Goal: Task Accomplishment & Management: Complete application form

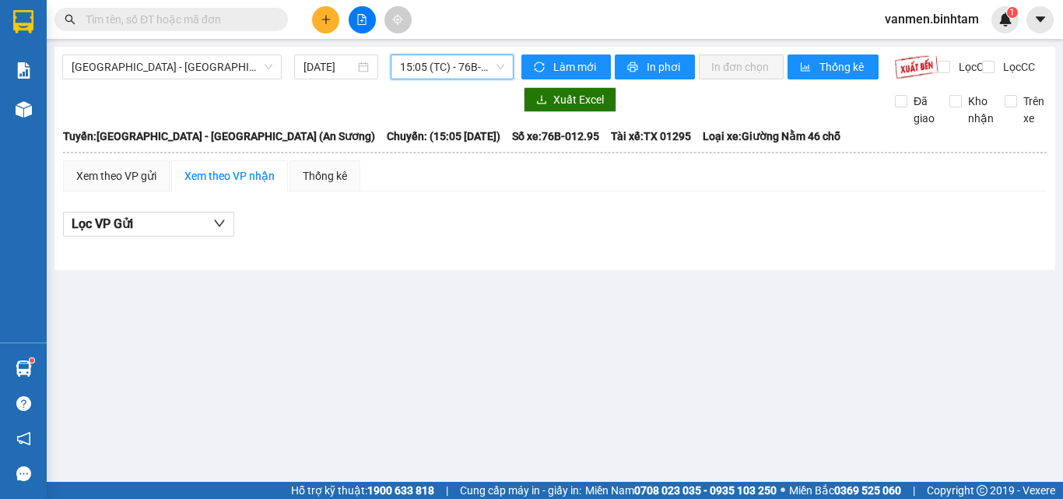
click at [321, 24] on icon "plus" at bounding box center [326, 19] width 11 height 11
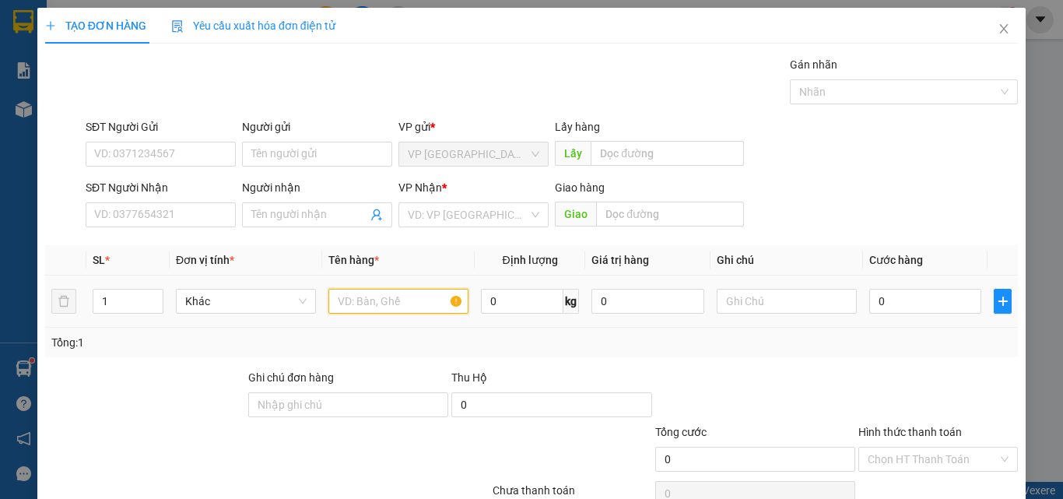
click at [381, 292] on input "text" at bounding box center [398, 301] width 140 height 25
type input "1 thùng xốp (hang lạnh)"
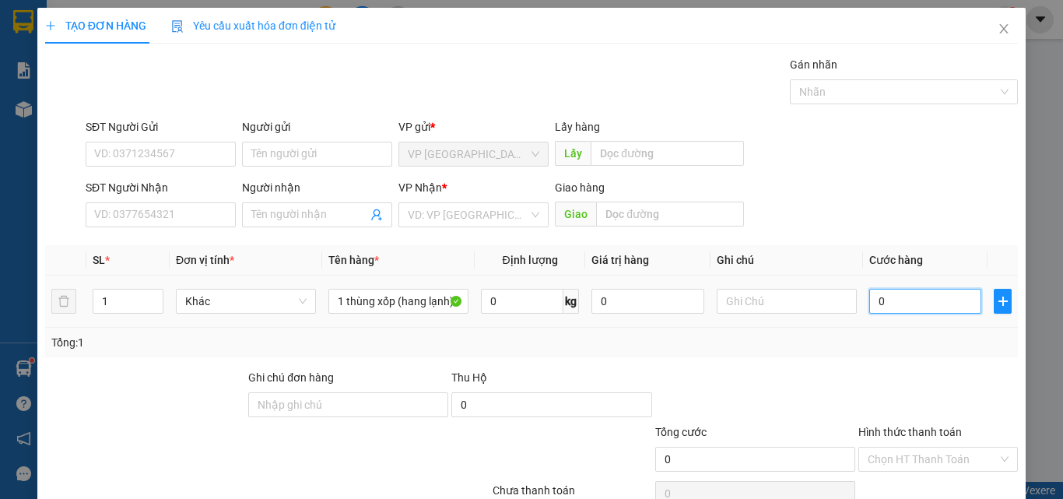
click at [907, 294] on input "0" at bounding box center [925, 301] width 112 height 25
type input "8"
type input "80"
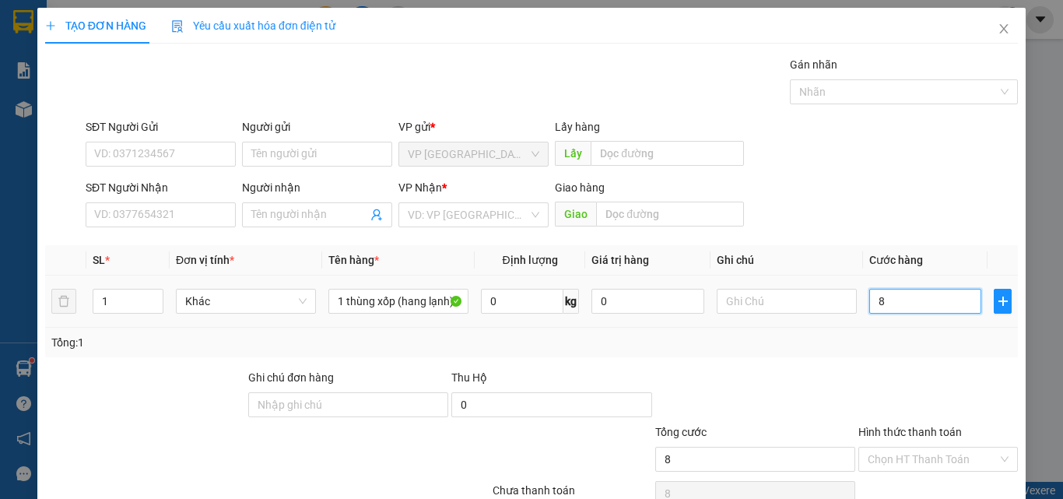
type input "80"
type input "800"
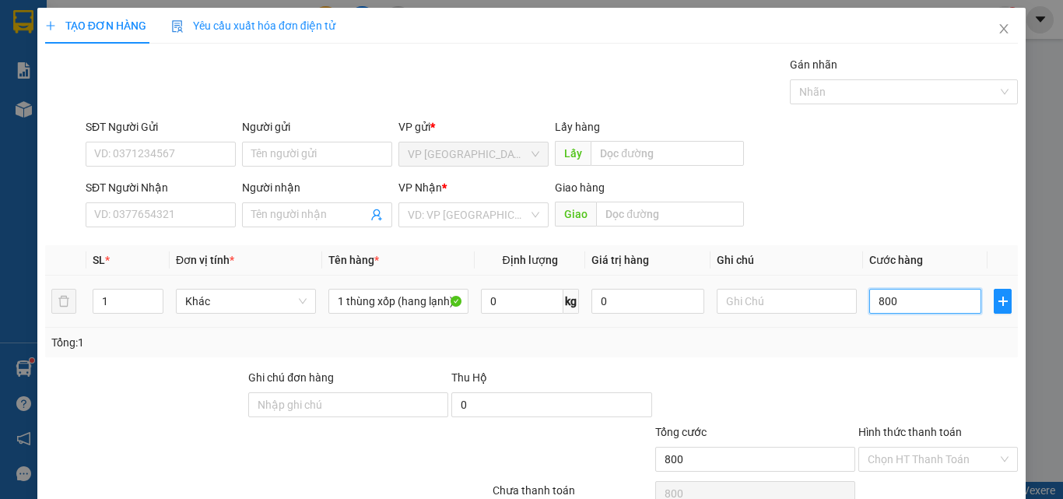
type input "8.000"
type input "80.000"
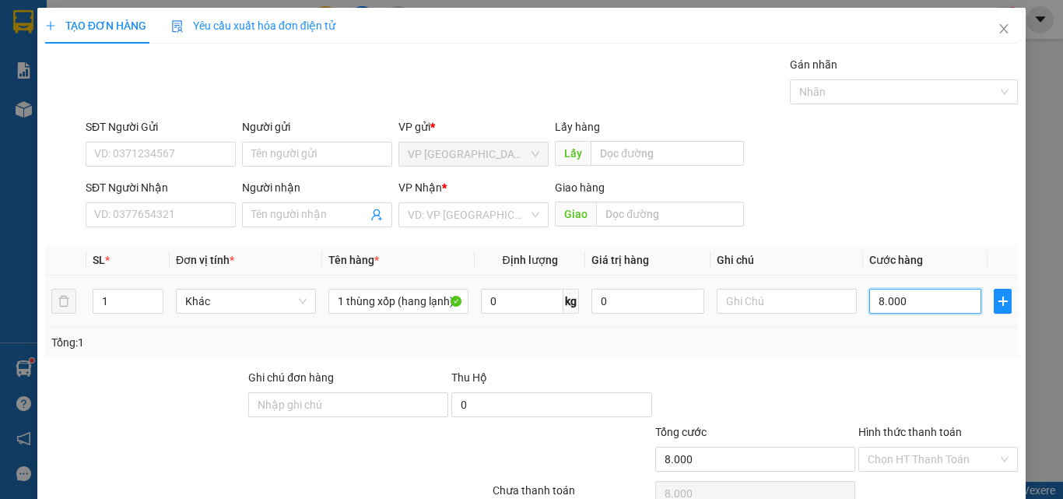
type input "80.000"
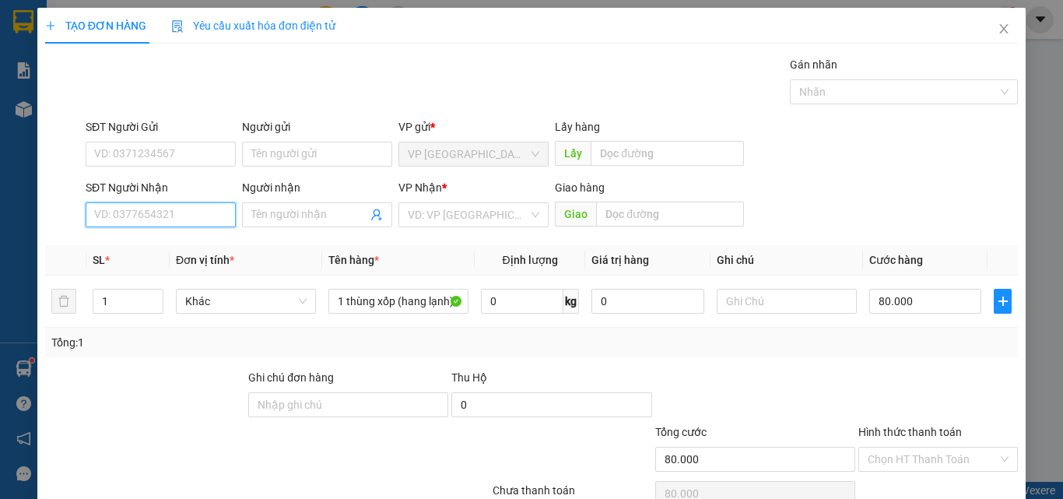
click at [140, 217] on input "SĐT Người Nhận" at bounding box center [161, 214] width 150 height 25
type input "0934724517"
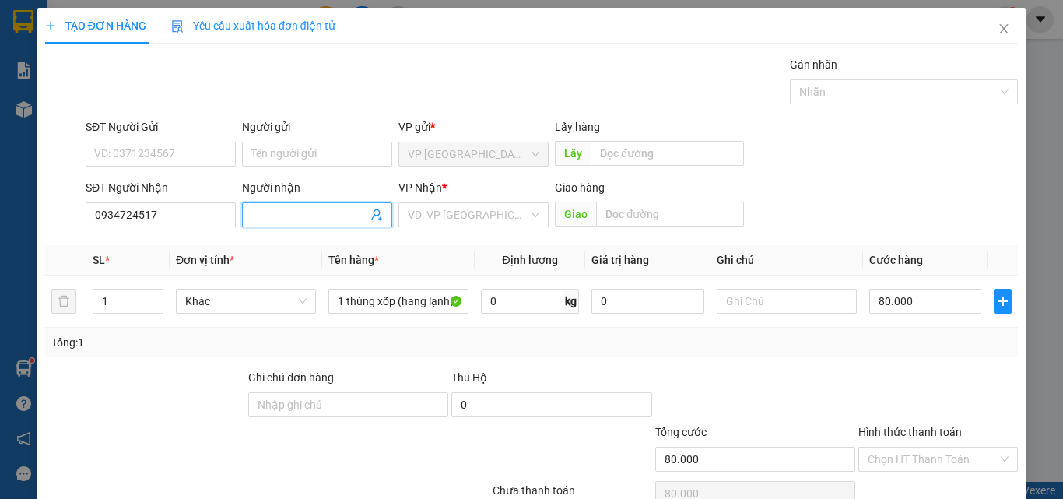
click at [267, 213] on input "Người nhận" at bounding box center [309, 214] width 116 height 17
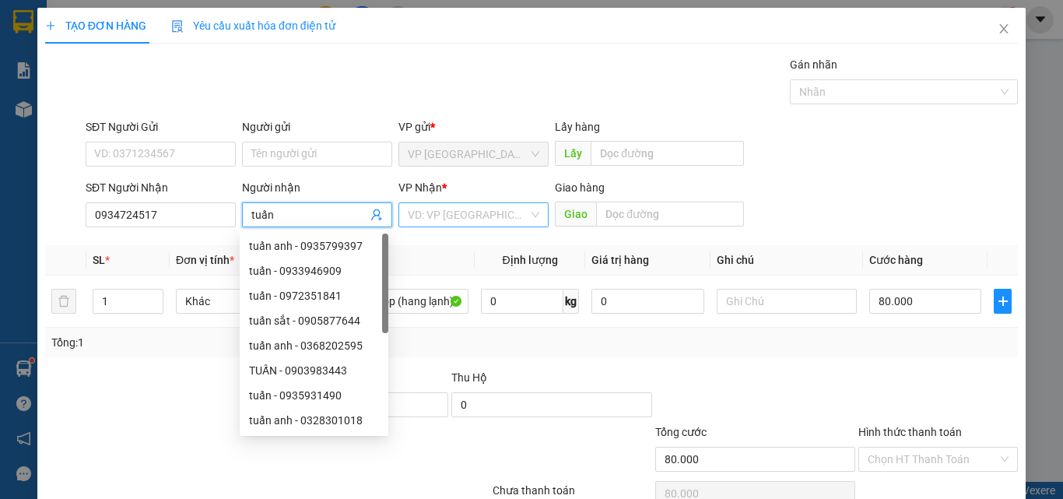
type input "tuấn"
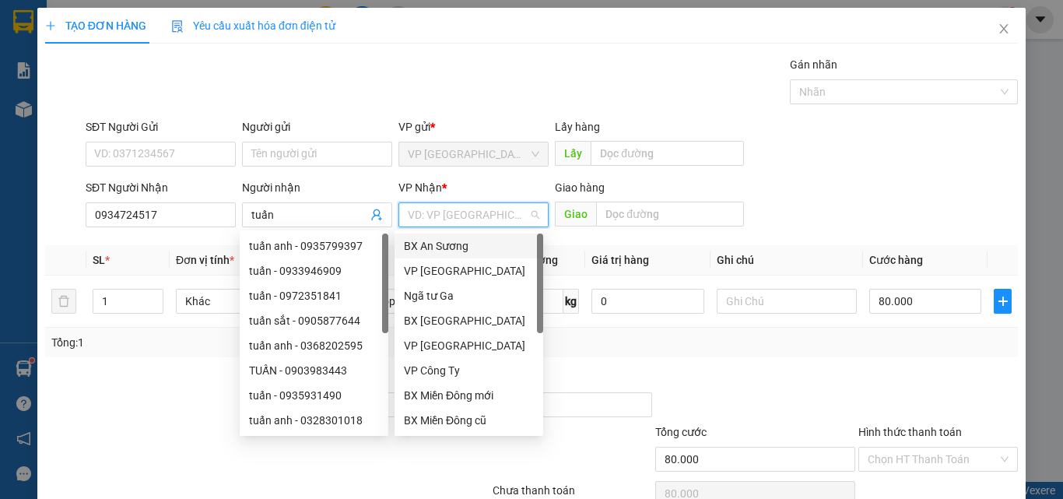
click at [437, 216] on input "search" at bounding box center [468, 214] width 121 height 23
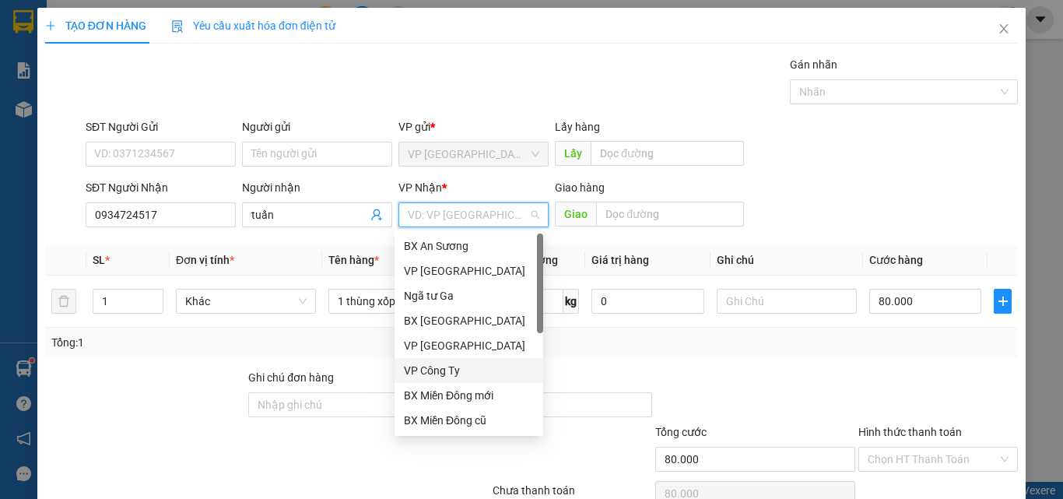
click at [414, 367] on div "VP Công Ty" at bounding box center [469, 370] width 130 height 17
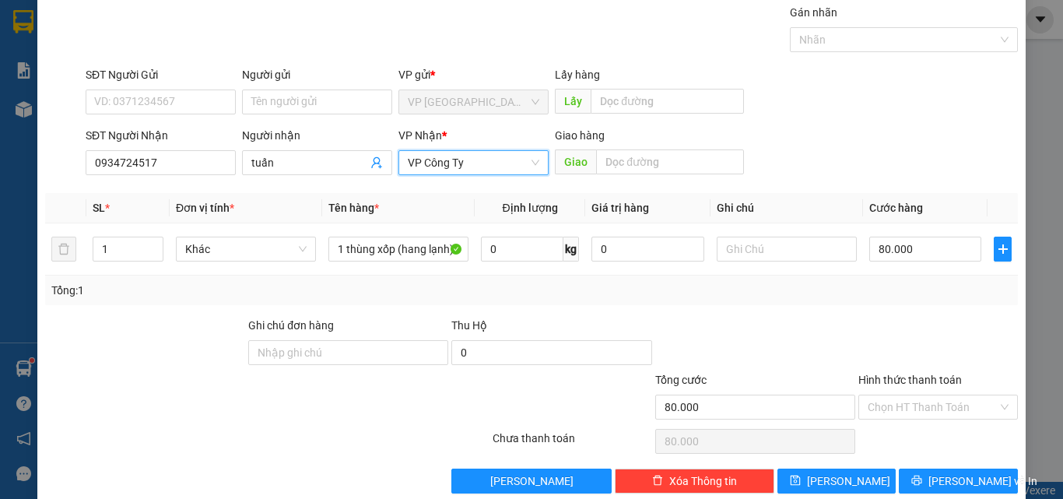
scroll to position [77, 0]
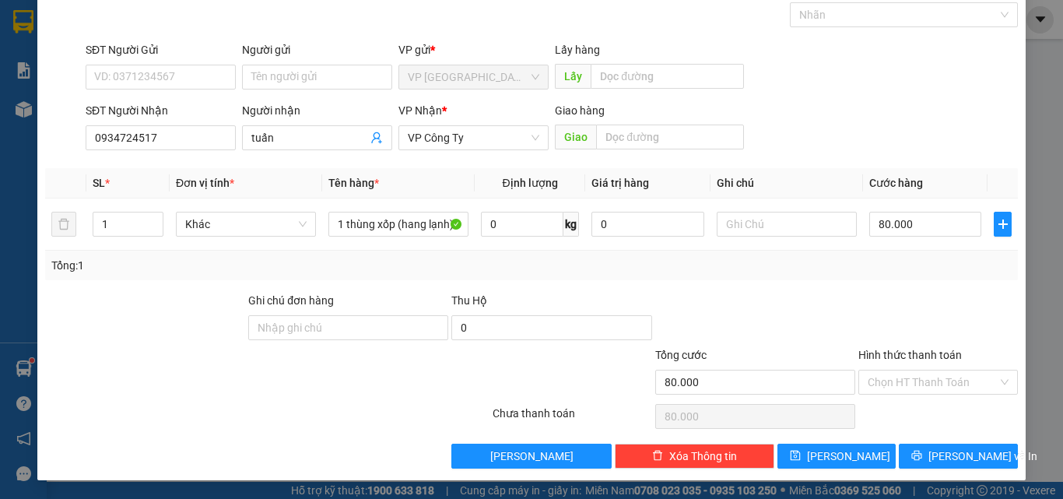
click at [883, 395] on div "Hình thức thanh toán Chọn HT Thanh Toán" at bounding box center [938, 373] width 160 height 54
click at [887, 388] on input "Hình thức thanh toán" at bounding box center [933, 381] width 130 height 23
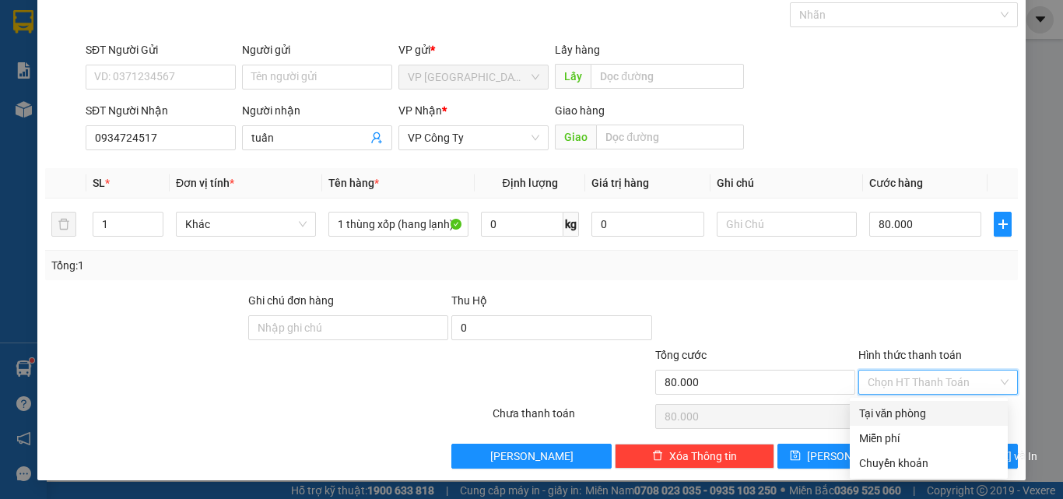
click at [880, 421] on div "Tại văn phòng" at bounding box center [928, 413] width 139 height 17
type input "0"
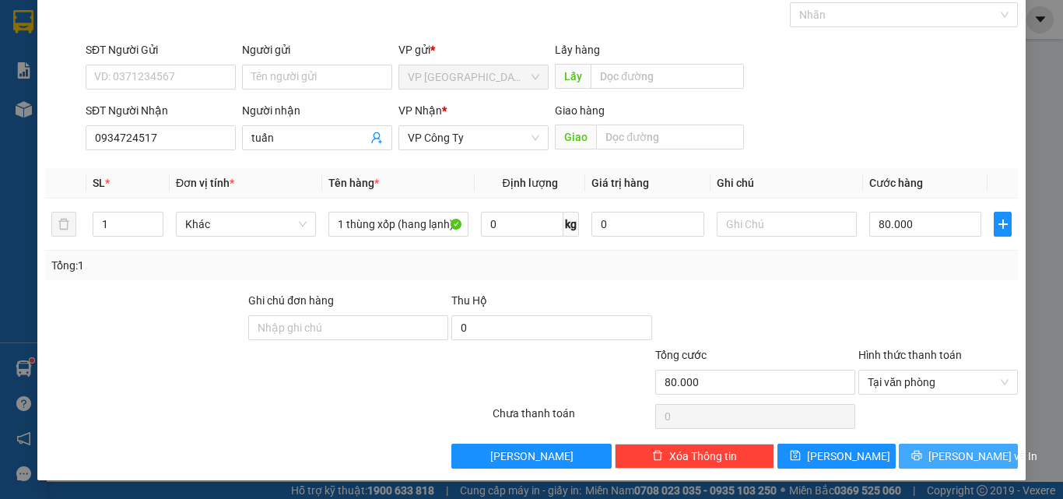
click at [936, 451] on span "[PERSON_NAME] và In" at bounding box center [982, 455] width 109 height 17
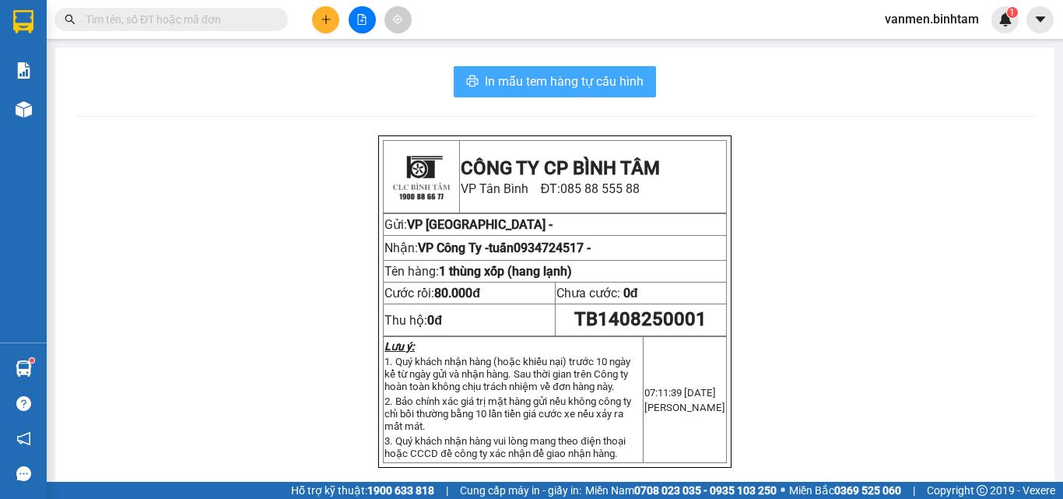
click at [527, 78] on span "In mẫu tem hàng tự cấu hình" at bounding box center [564, 81] width 159 height 19
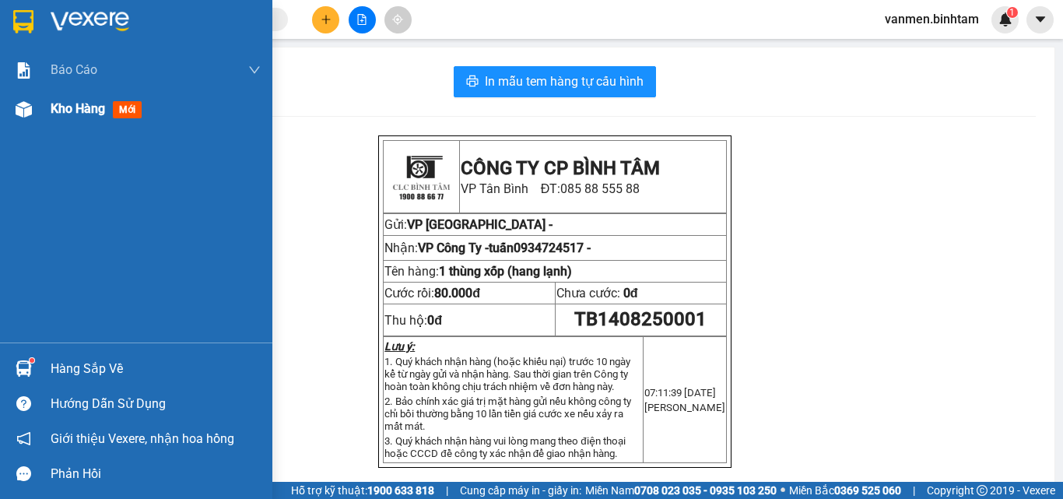
click at [21, 108] on img at bounding box center [24, 109] width 16 height 16
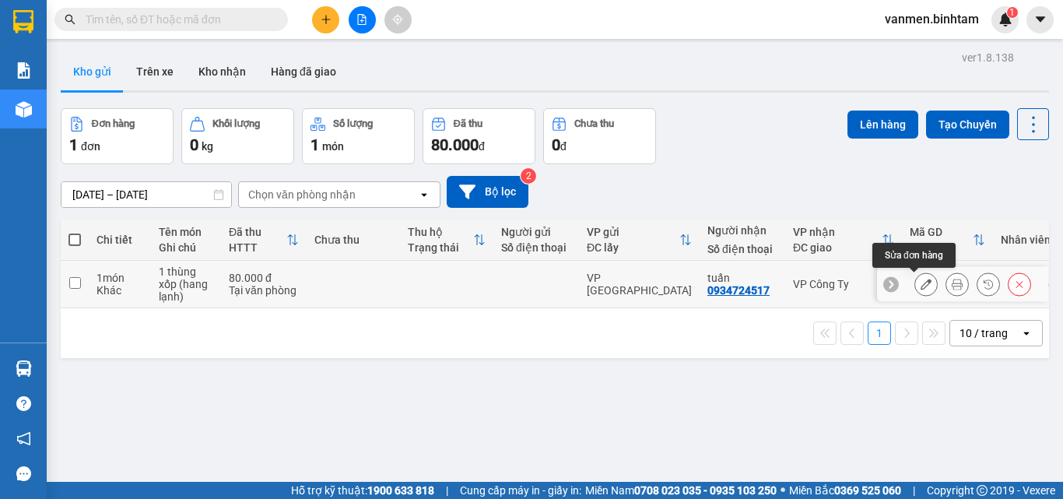
click at [921, 280] on icon at bounding box center [926, 284] width 11 height 11
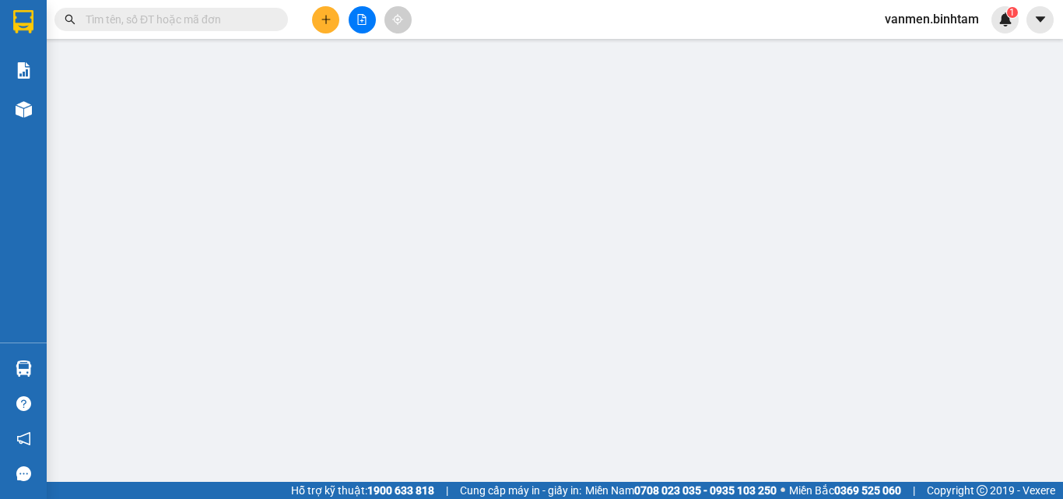
type input "0934724517"
type input "tuấn"
type input "80.000"
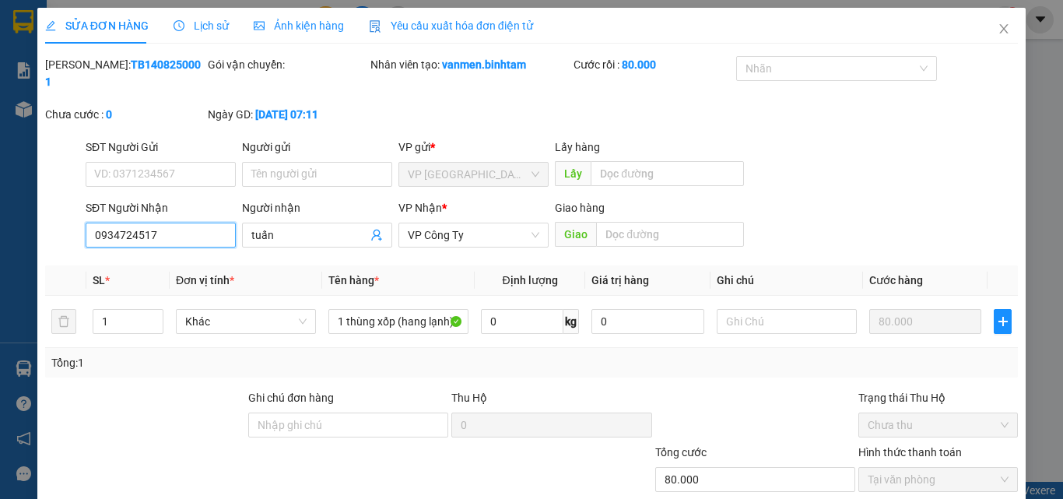
click at [191, 223] on input "0934724517" at bounding box center [161, 235] width 150 height 25
type input "0"
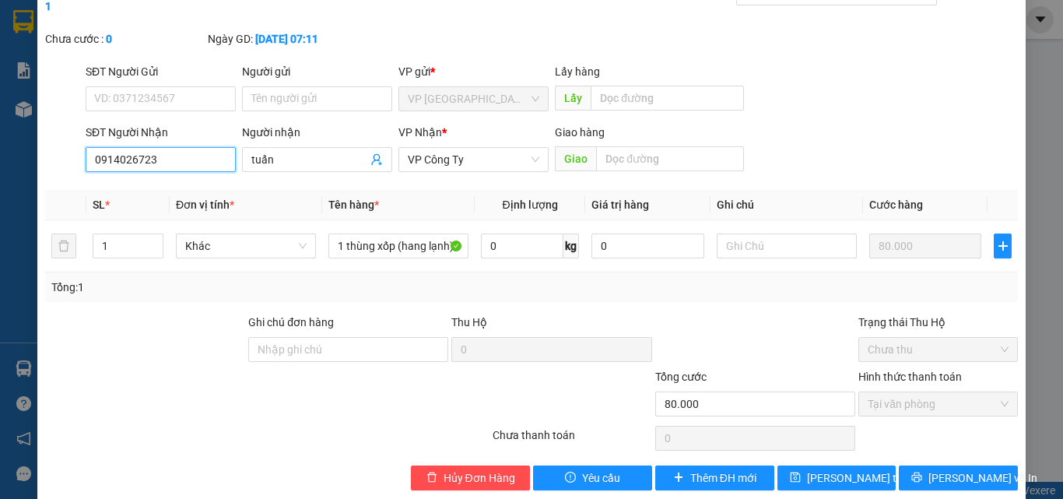
scroll to position [80, 0]
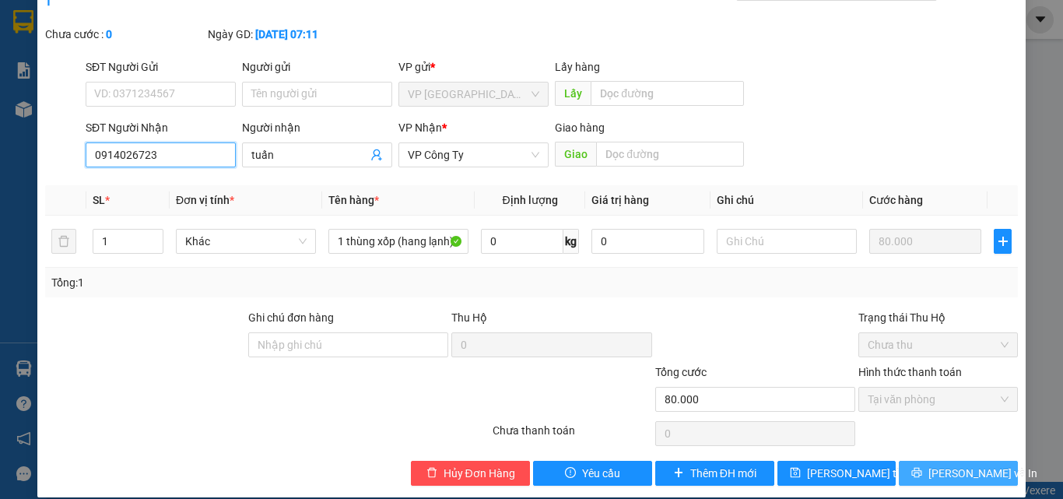
type input "0914026723"
click at [955, 465] on span "[PERSON_NAME] và In" at bounding box center [982, 473] width 109 height 17
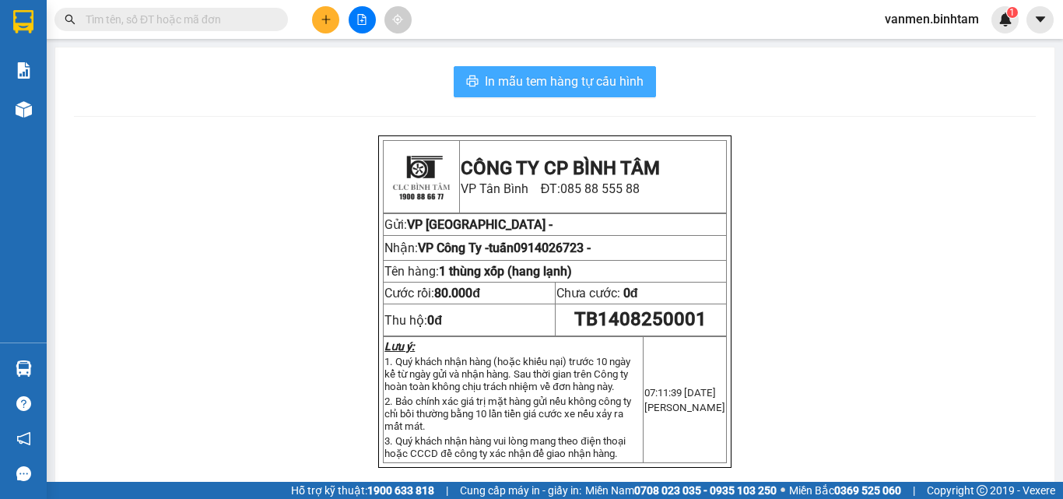
click at [504, 77] on span "In mẫu tem hàng tự cấu hình" at bounding box center [564, 81] width 159 height 19
